Goal: Task Accomplishment & Management: Complete application form

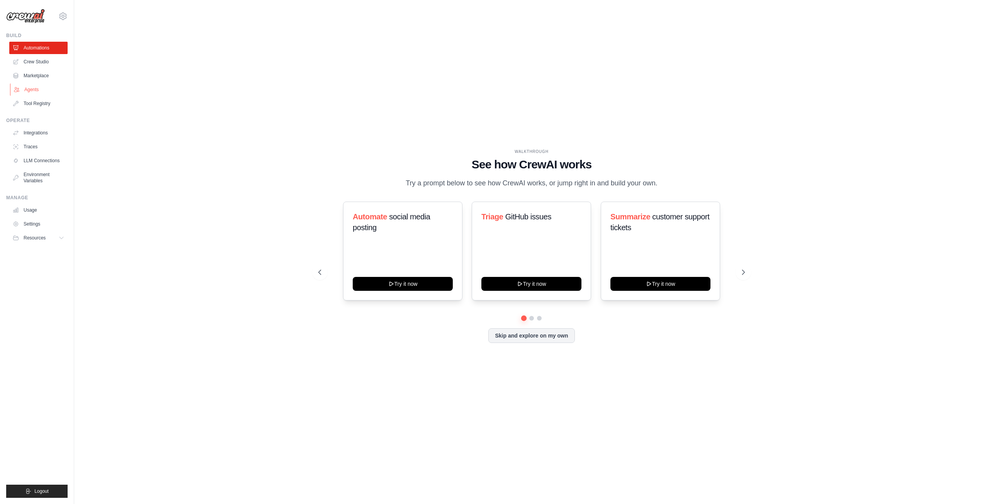
click at [37, 94] on link "Agents" at bounding box center [39, 89] width 58 height 12
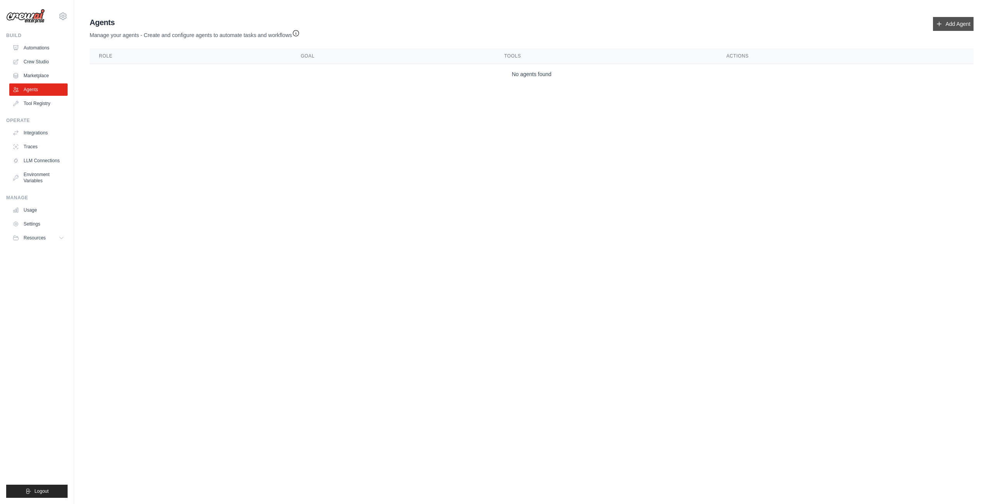
click at [950, 22] on link "Add Agent" at bounding box center [953, 24] width 41 height 14
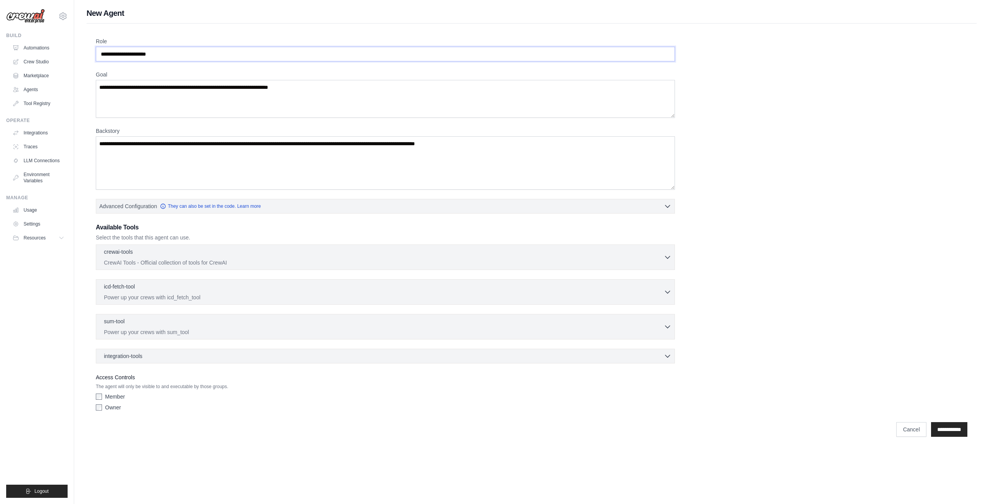
click at [253, 57] on input "Role" at bounding box center [385, 54] width 579 height 15
click at [252, 92] on textarea "Goal" at bounding box center [385, 99] width 579 height 38
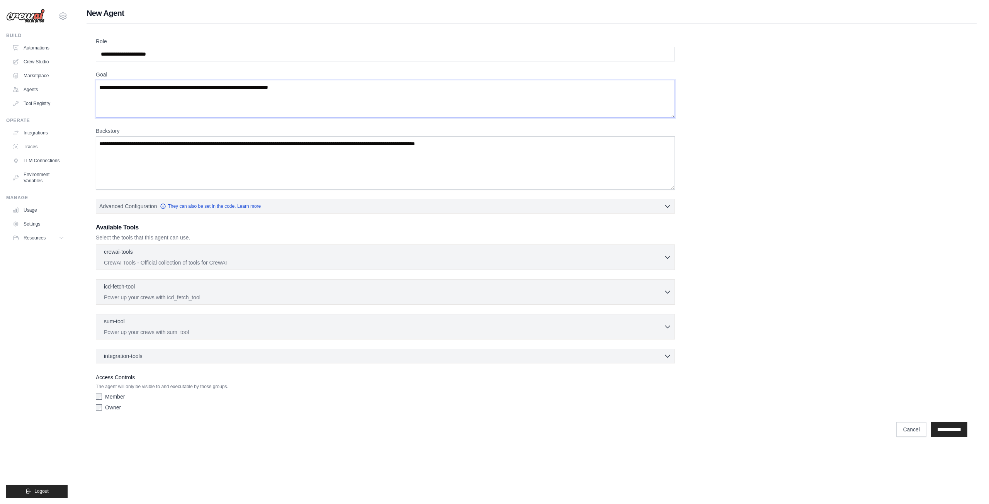
click at [252, 92] on textarea "Goal" at bounding box center [385, 99] width 579 height 38
click at [252, 88] on textarea "Goal" at bounding box center [385, 99] width 579 height 38
click at [125, 161] on textarea "Backstory" at bounding box center [385, 162] width 579 height 53
drag, startPoint x: 134, startPoint y: 147, endPoint x: 184, endPoint y: 141, distance: 49.9
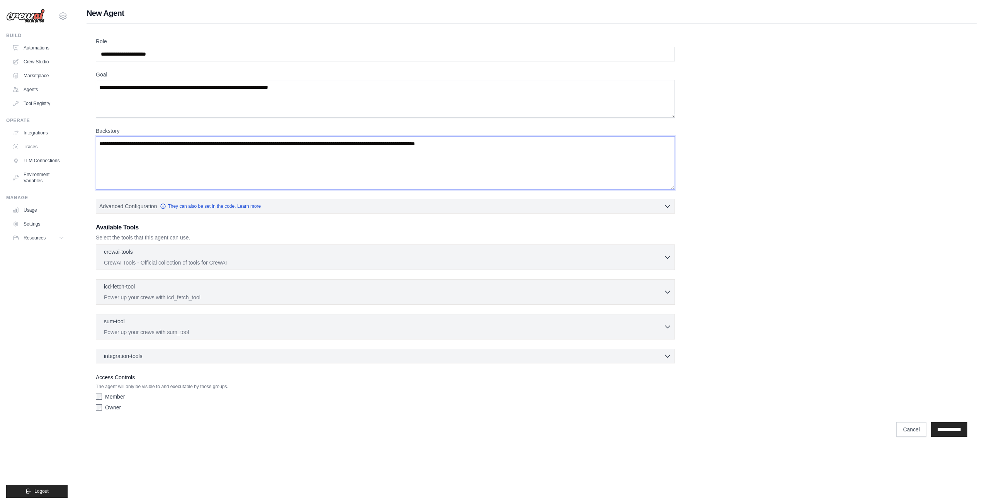
click at [184, 141] on textarea "Backstory" at bounding box center [385, 162] width 579 height 53
click at [176, 56] on input "Role" at bounding box center [385, 54] width 579 height 15
click at [181, 57] on input "Role" at bounding box center [385, 54] width 579 height 15
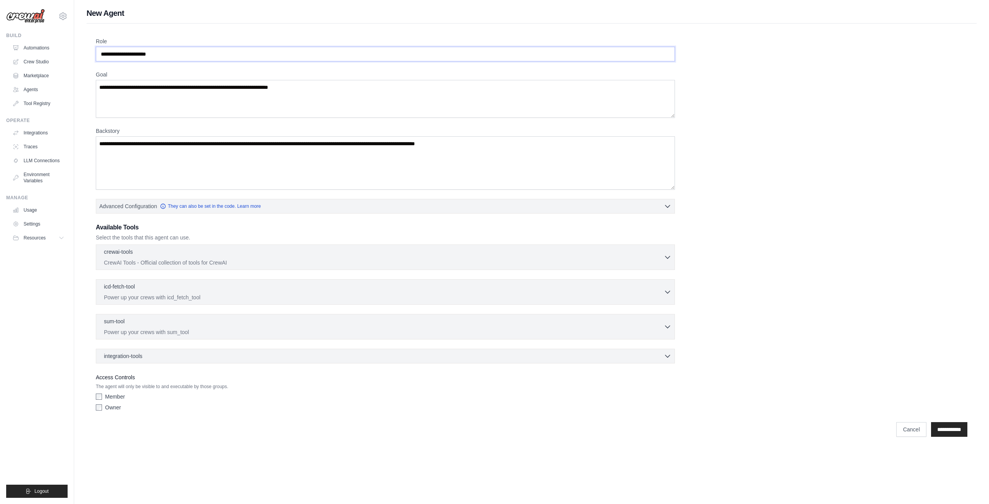
click at [181, 57] on input "Role" at bounding box center [385, 54] width 579 height 15
type input "*"
type input "**********"
type textarea "**********"
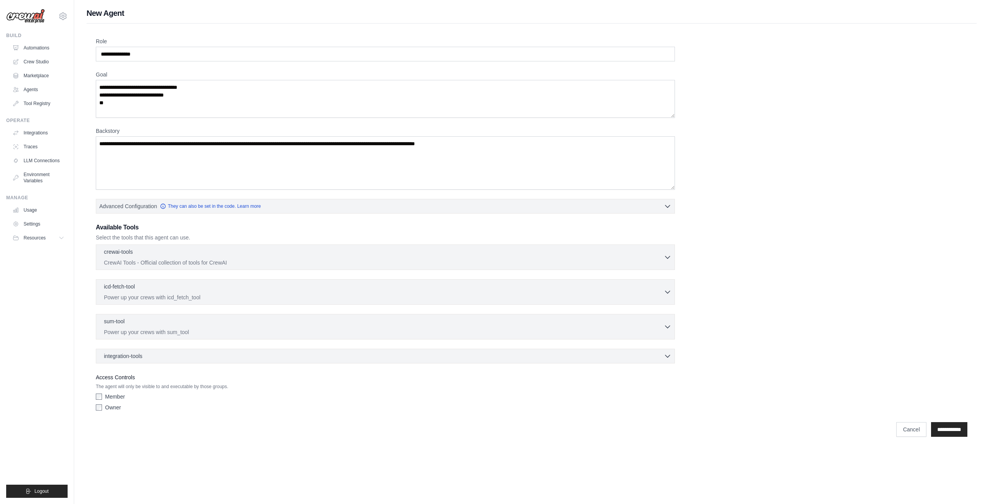
click at [207, 8] on h1 "New Agent" at bounding box center [532, 13] width 890 height 11
click at [313, 10] on h1 "New Agent" at bounding box center [532, 13] width 890 height 11
